Goal: Task Accomplishment & Management: Complete application form

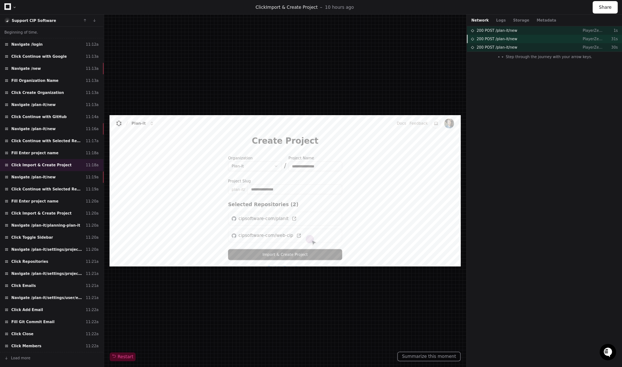
click at [508, 40] on span "200 POST /plan-it/new" at bounding box center [496, 38] width 41 height 5
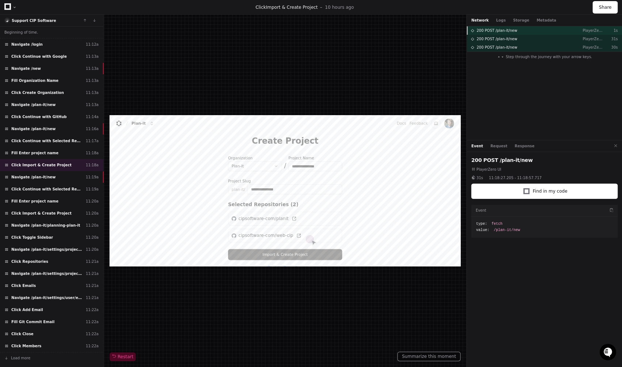
click at [507, 34] on div "200 POST /plan-it/new PlayerZero UI 1s" at bounding box center [543, 30] width 155 height 8
click at [507, 41] on span "200 POST /plan-it/new" at bounding box center [496, 38] width 41 height 5
click at [507, 51] on div "200 POST /plan-it/new PlayerZero UI 30s" at bounding box center [543, 47] width 155 height 8
click at [521, 145] on button "Response" at bounding box center [524, 145] width 20 height 5
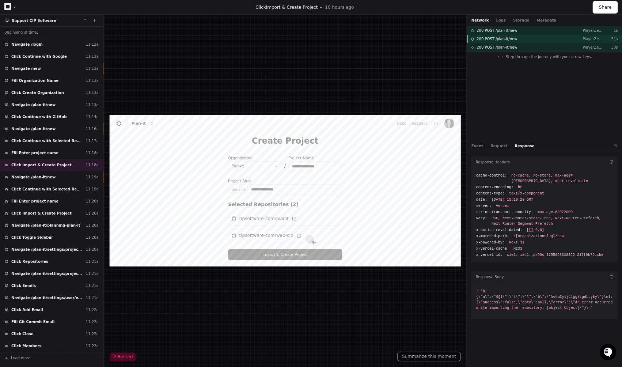
click at [511, 41] on span "200 POST /plan-it/new" at bounding box center [496, 38] width 41 height 5
click at [511, 34] on div "200 POST /plan-it/new PlayerZero UI 1s" at bounding box center [543, 30] width 155 height 8
click at [511, 40] on span "200 POST /plan-it/new" at bounding box center [496, 38] width 41 height 5
click at [511, 45] on span "200 POST /plan-it/new" at bounding box center [496, 47] width 41 height 5
click at [502, 33] on span "200 POST /plan-it/new" at bounding box center [496, 30] width 41 height 5
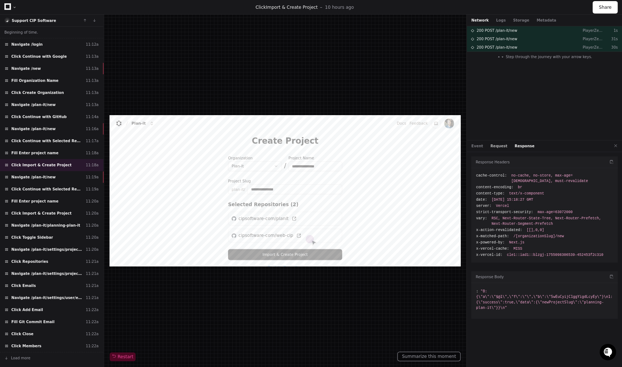
click at [501, 145] on button "Request" at bounding box center [498, 145] width 17 height 5
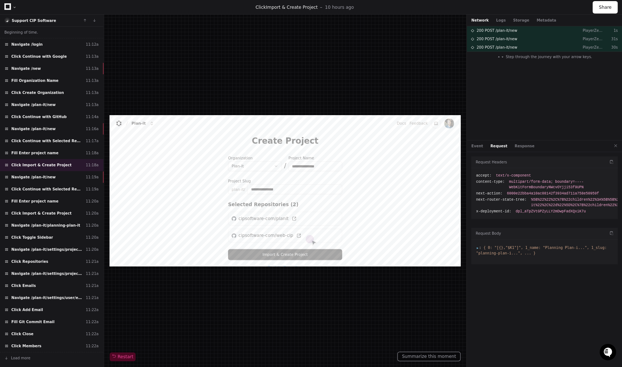
click at [478, 251] on span "{ 0: "[{},"$K1"]", 1_name: "Planning Plan-i...", 1_slug: "planning-plan-i...", …" at bounding box center [541, 249] width 130 height 9
click at [479, 249] on span ":" at bounding box center [478, 247] width 5 height 4
click at [518, 38] on div "200 POST /plan-it/new PlayerZero UI 31s" at bounding box center [543, 39] width 155 height 8
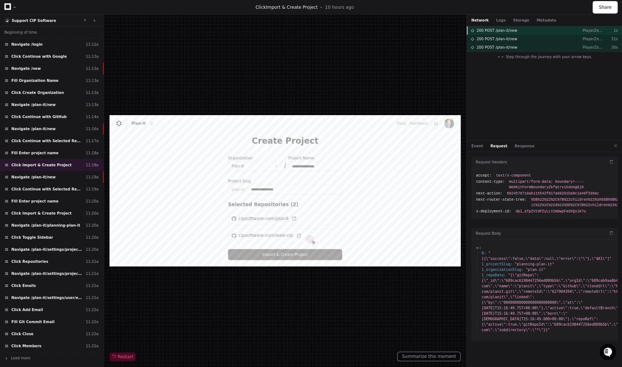
click at [518, 34] on div "200 POST /plan-it/new PlayerZero UI 1s" at bounding box center [543, 30] width 155 height 8
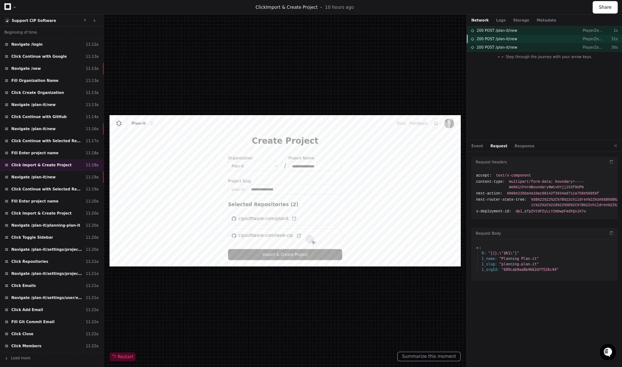
click at [520, 39] on div "200 POST /plan-it/new PlayerZero UI 31s" at bounding box center [543, 39] width 155 height 8
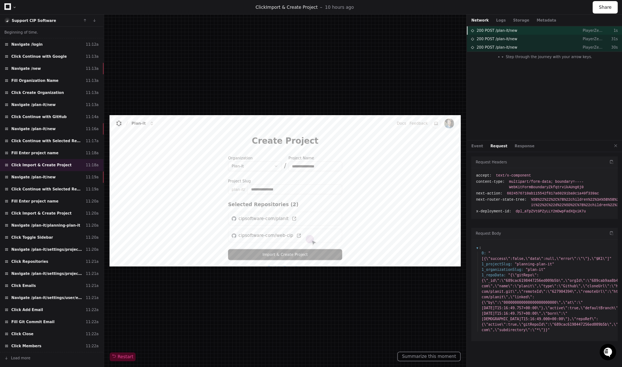
click at [518, 32] on div "200 POST /plan-it/new PlayerZero UI 1s" at bounding box center [543, 30] width 155 height 8
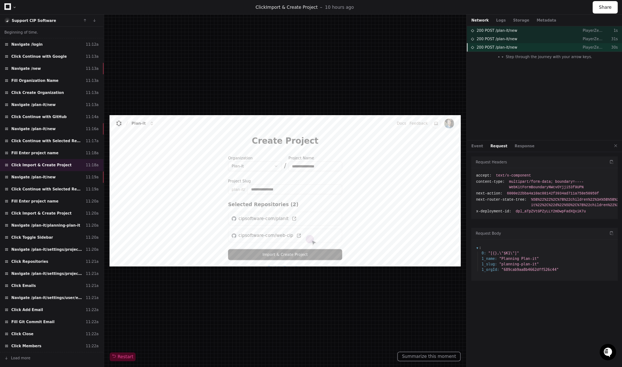
click at [518, 48] on div "200 POST /plan-it/new PlayerZero UI 30s" at bounding box center [543, 47] width 155 height 8
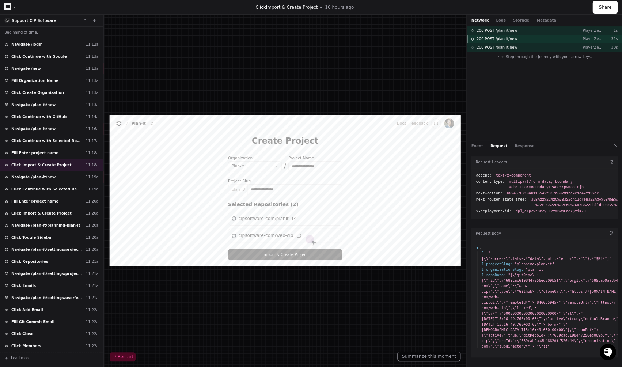
click at [517, 41] on div "200 POST /plan-it/new PlayerZero UI 31s" at bounding box center [543, 39] width 155 height 8
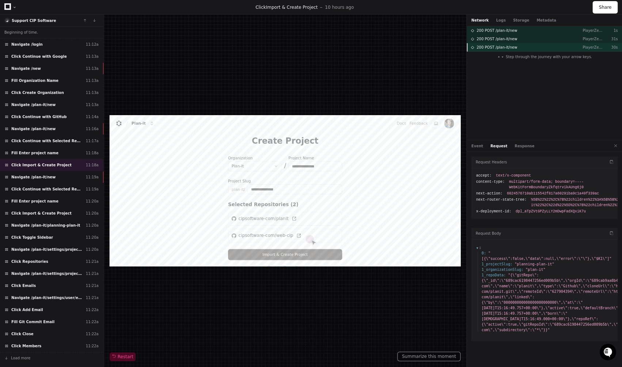
click at [518, 48] on div "200 POST /plan-it/new PlayerZero UI 30s" at bounding box center [543, 47] width 155 height 8
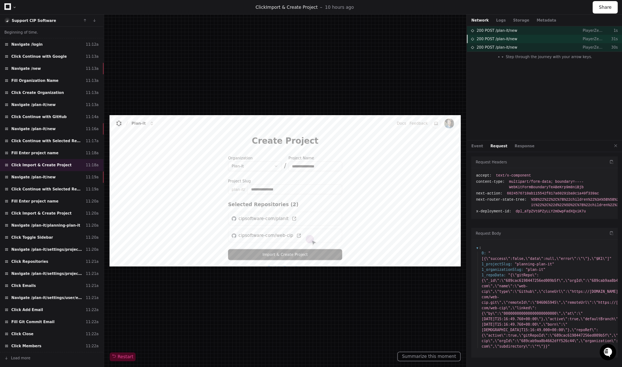
click at [518, 41] on div "200 POST /plan-it/new PlayerZero UI 31s" at bounding box center [543, 39] width 155 height 8
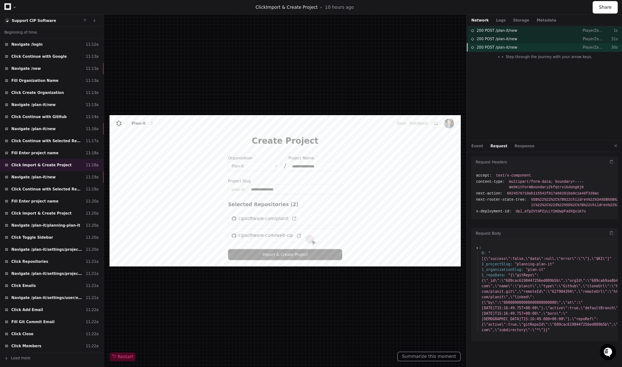
click at [519, 45] on div "200 POST /plan-it/new PlayerZero UI 30s" at bounding box center [543, 47] width 155 height 8
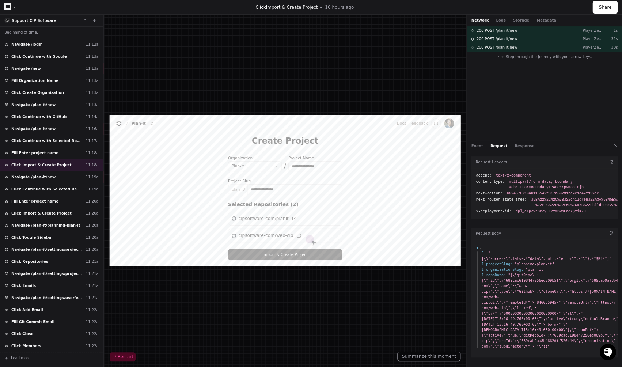
scroll to position [8, 0]
click at [50, 175] on div "Navigate /plan-it/new 11:19a" at bounding box center [51, 177] width 103 height 12
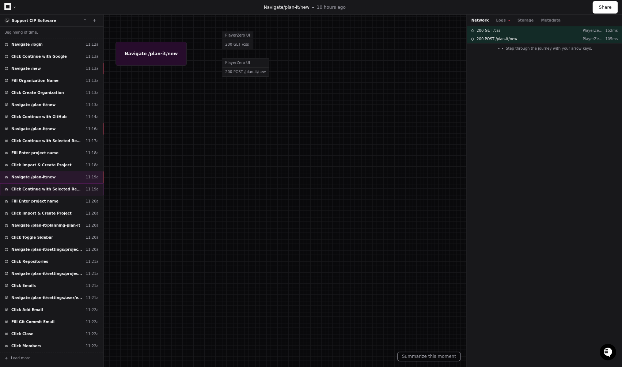
click at [55, 188] on span "Click Continue with Selected Repositories (2)" at bounding box center [47, 188] width 72 height 5
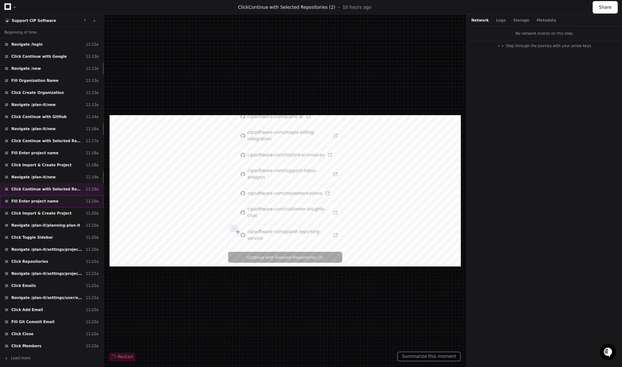
click at [50, 197] on div "Fill Enter project name 11:20a" at bounding box center [51, 201] width 103 height 12
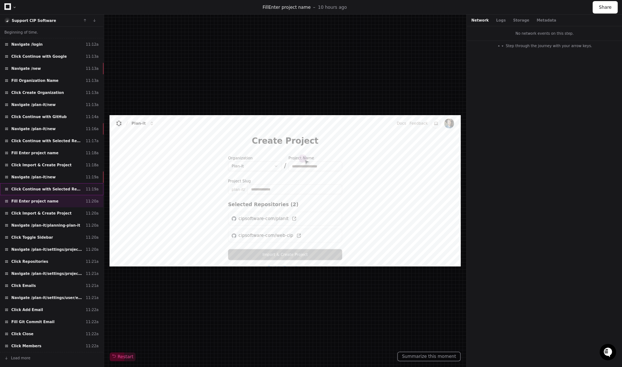
scroll to position [16, 0]
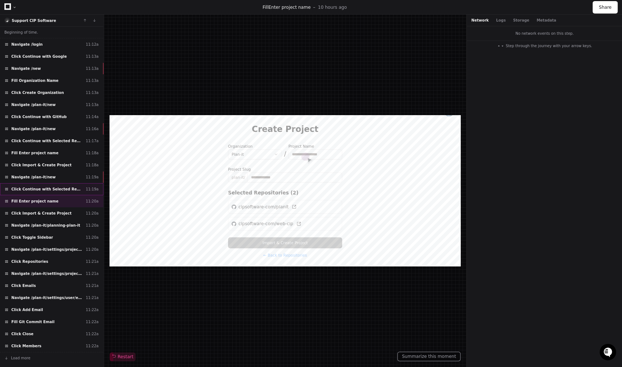
type input "*"
type input "**"
type input "***"
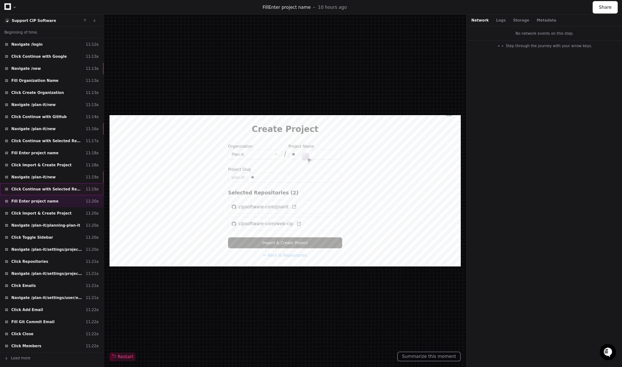
type input "***"
type input "****"
type input "*****"
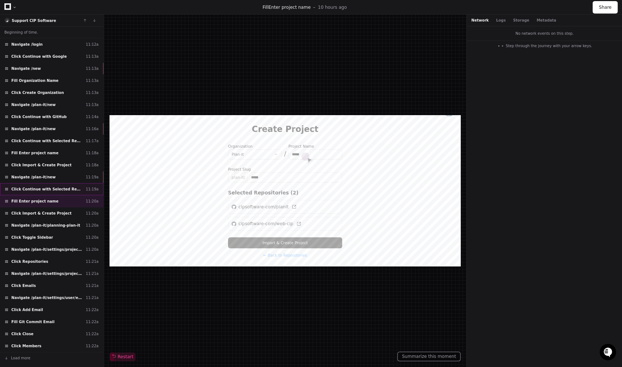
type input "******"
type input "*******"
type input "********"
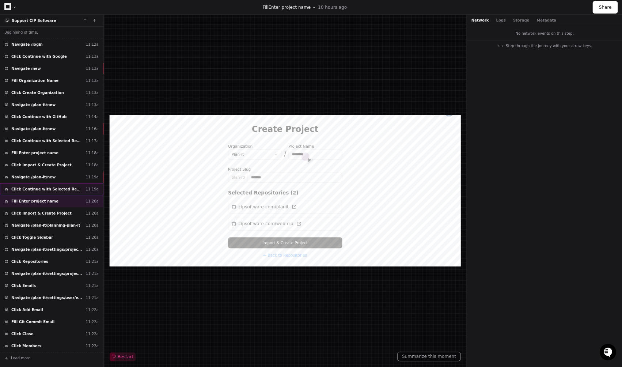
type input "********"
type input "**********"
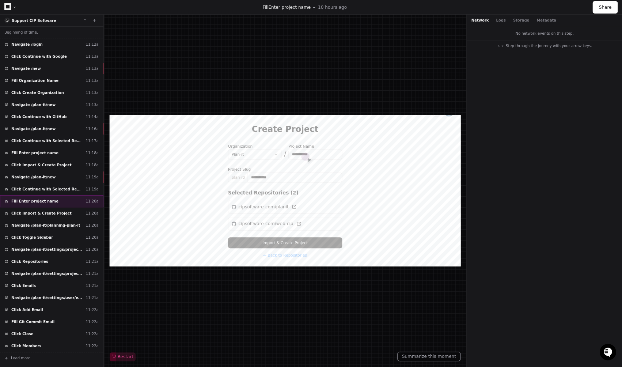
type input "**********"
click at [54, 202] on div "Fill Enter project name 11:20a" at bounding box center [51, 201] width 103 height 12
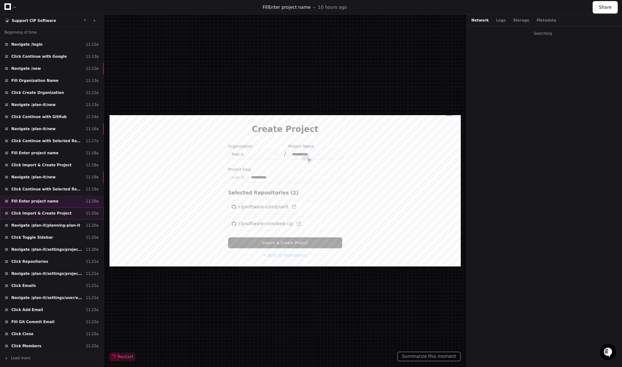
type input "**********"
click at [54, 213] on span "Click Import & Create Project" at bounding box center [41, 212] width 60 height 5
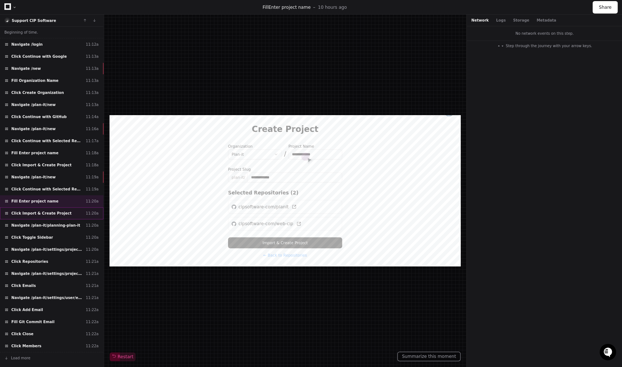
type input "**********"
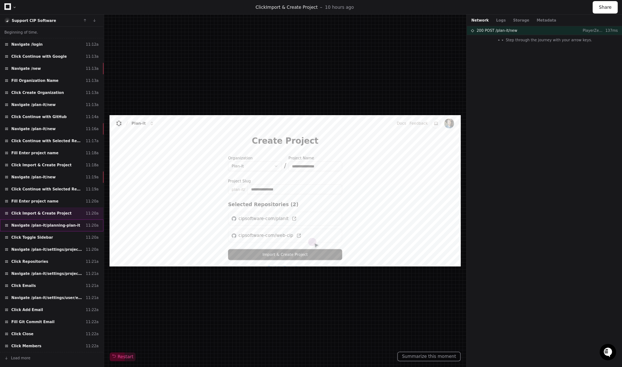
scroll to position [16, 0]
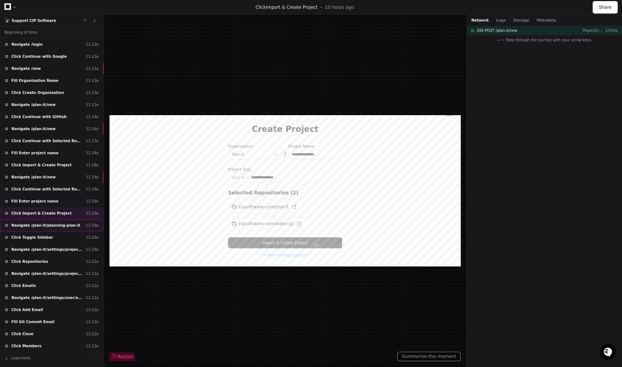
click at [52, 224] on span "Navigate /plan-it/planning-plan-it" at bounding box center [45, 224] width 69 height 5
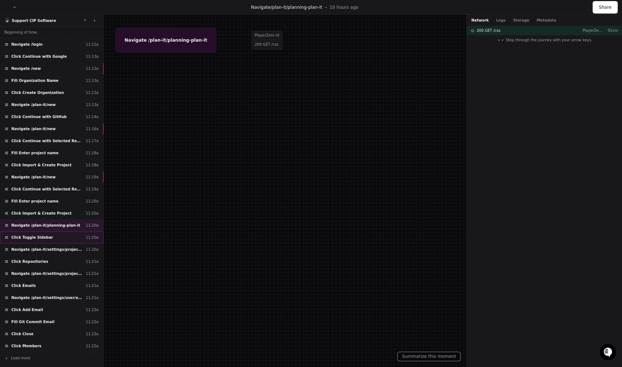
click at [50, 235] on div "Click Toggle Sidebar 11:20a" at bounding box center [51, 237] width 103 height 12
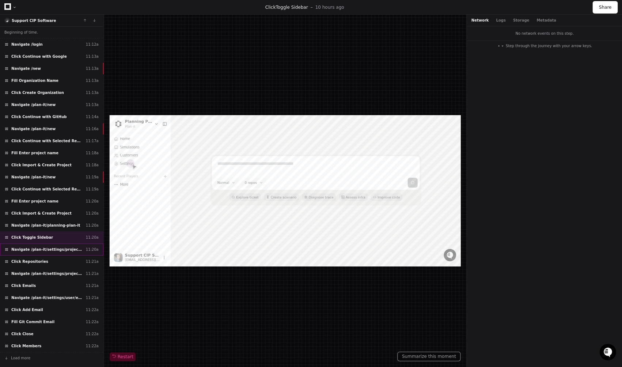
click at [57, 245] on div "Navigate /plan-it/settings/projects/planning-plan-it (Settings) 11:20a" at bounding box center [51, 249] width 103 height 12
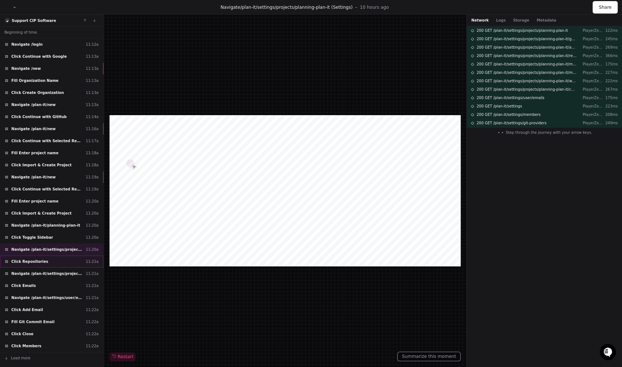
click at [53, 262] on div "Click Repositories 11:21a" at bounding box center [51, 261] width 103 height 12
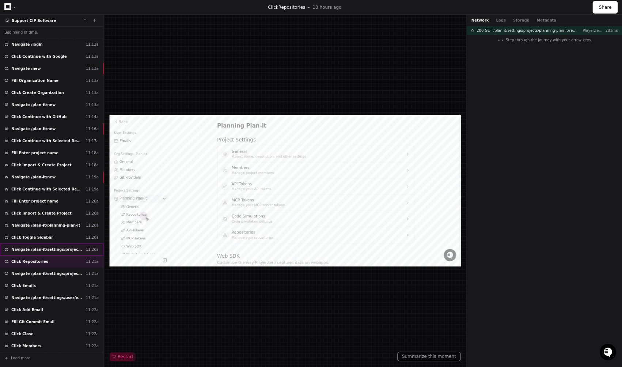
click at [55, 255] on div "Navigate /plan-it/settings/projects/planning-plan-it (Settings) 11:20a" at bounding box center [51, 249] width 103 height 12
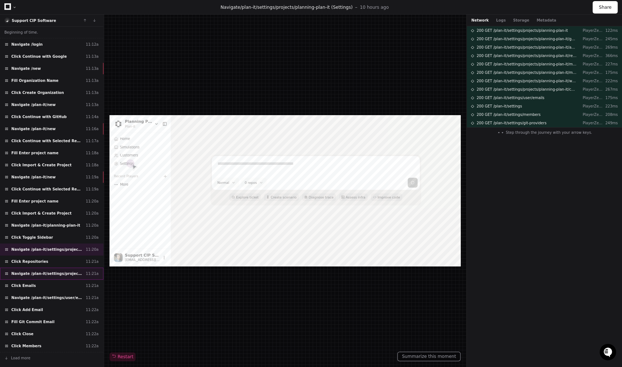
click at [47, 274] on span "Navigate /plan-it/settings/projects/planning-plan-it/repos" at bounding box center [47, 273] width 72 height 5
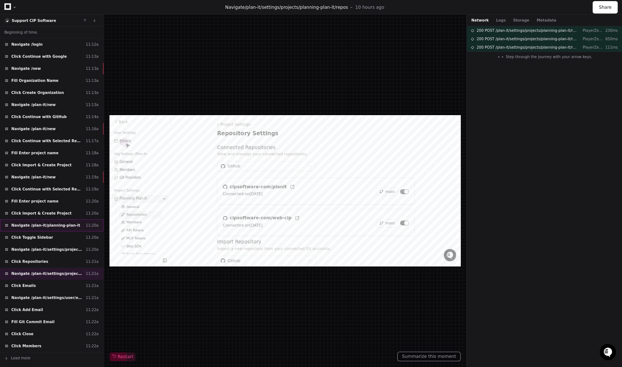
click at [51, 225] on span "Navigate /plan-it/planning-plan-it" at bounding box center [45, 224] width 69 height 5
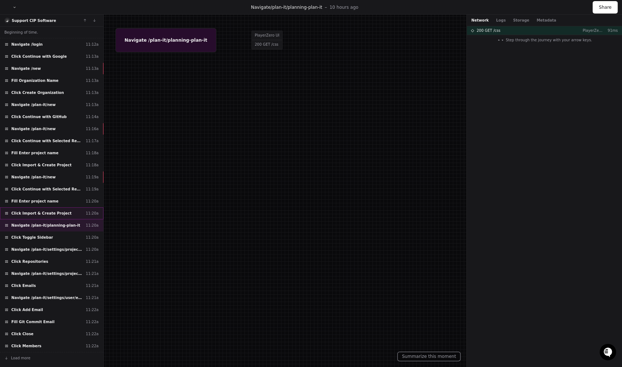
click at [49, 208] on div "Click Import & Create Project 11:20a" at bounding box center [51, 213] width 103 height 12
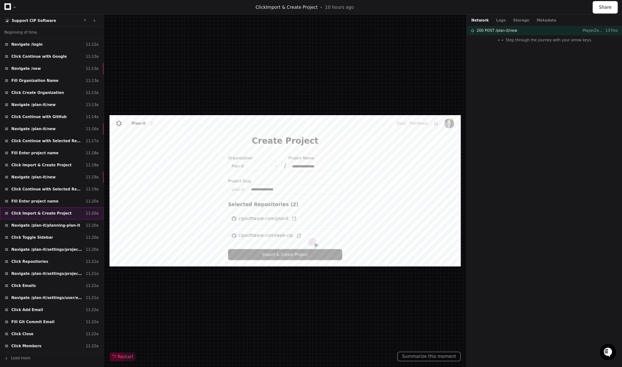
scroll to position [16, 0]
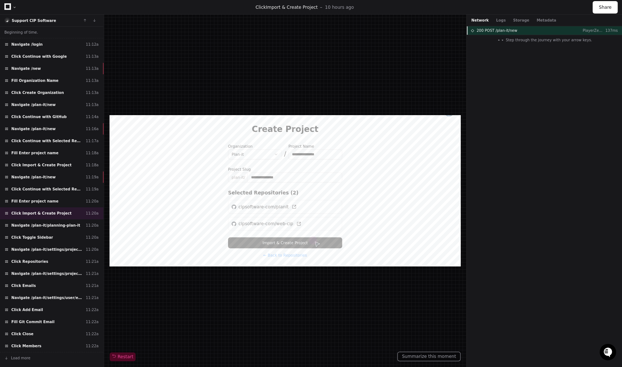
click at [493, 28] on span "200 POST /plan-it/new" at bounding box center [496, 30] width 41 height 5
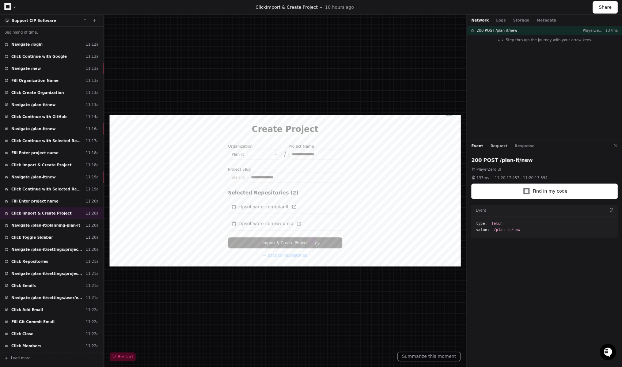
click at [494, 146] on button "Request" at bounding box center [498, 145] width 17 height 5
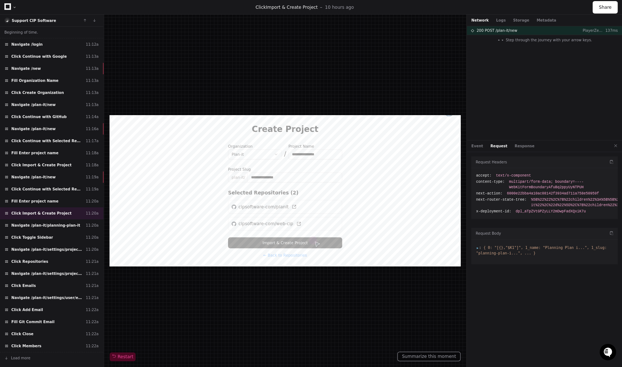
click at [477, 250] on li ": { 0: "[{},"$K1"]", 1_name: "Planning Plan i...", 1_slug: "planning-plan-i..."…" at bounding box center [544, 250] width 137 height 11
click at [475, 249] on div at bounding box center [544, 251] width 146 height 25
click at [473, 249] on div at bounding box center [544, 251] width 146 height 25
click at [477, 248] on span ":" at bounding box center [478, 247] width 5 height 4
click at [534, 268] on span ""689cab9aa8b4662dff526c44"" at bounding box center [529, 269] width 57 height 4
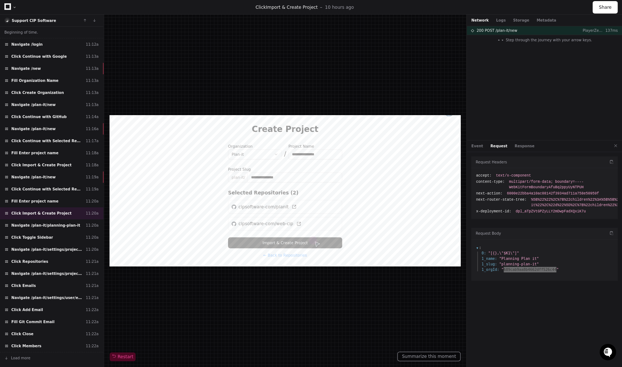
click at [534, 268] on span ""689cab9aa8b4662dff526c44"" at bounding box center [529, 269] width 57 height 4
copy span "689cab9aa8b4662dff526c44"
click at [64, 224] on span "Navigate /plan-it/planning-plan-it" at bounding box center [45, 224] width 69 height 5
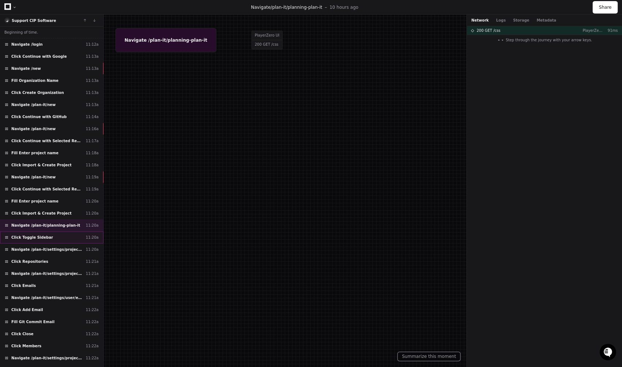
click at [53, 235] on div "Click Toggle Sidebar 11:20a" at bounding box center [51, 237] width 103 height 12
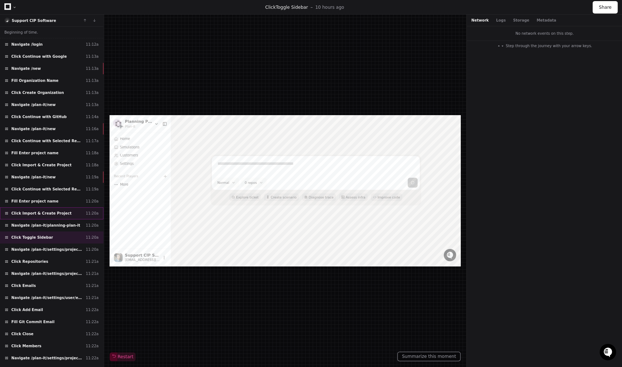
click at [42, 213] on span "Click Import & Create Project" at bounding box center [41, 212] width 60 height 5
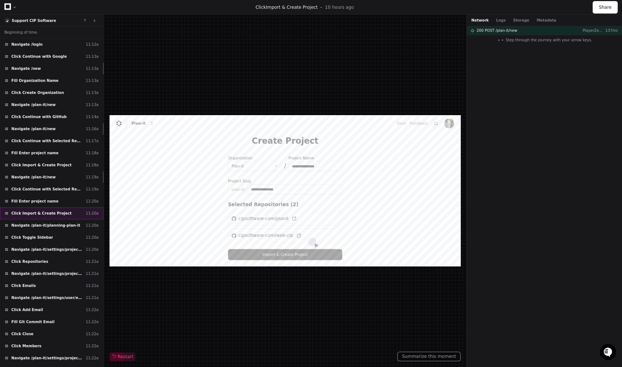
scroll to position [16, 0]
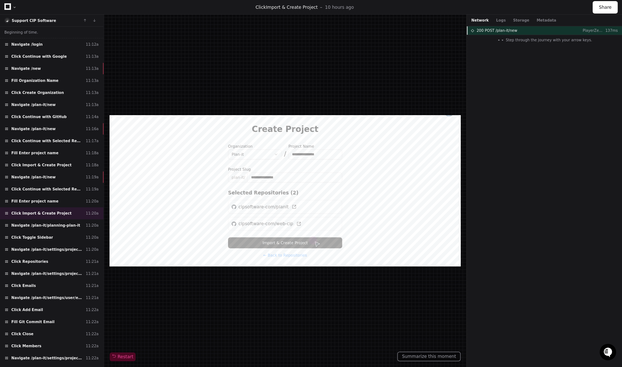
click at [522, 33] on div "200 POST /plan-it/new PlayerZero UI 137ms" at bounding box center [543, 30] width 155 height 8
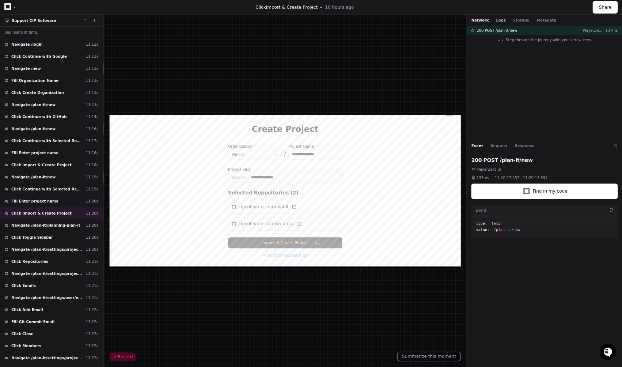
click at [496, 23] on button "Logs" at bounding box center [500, 20] width 9 height 5
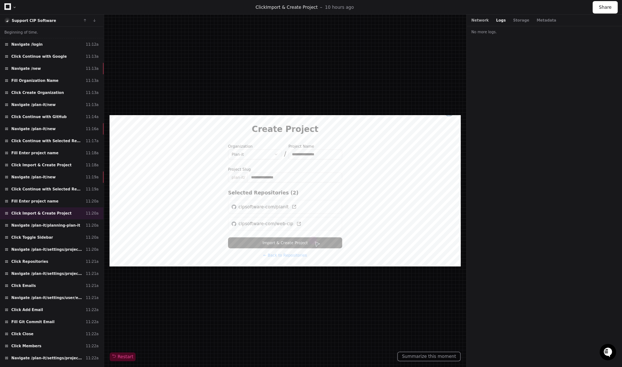
click at [481, 21] on button "Network" at bounding box center [480, 20] width 18 height 5
